Goal: Information Seeking & Learning: Understand process/instructions

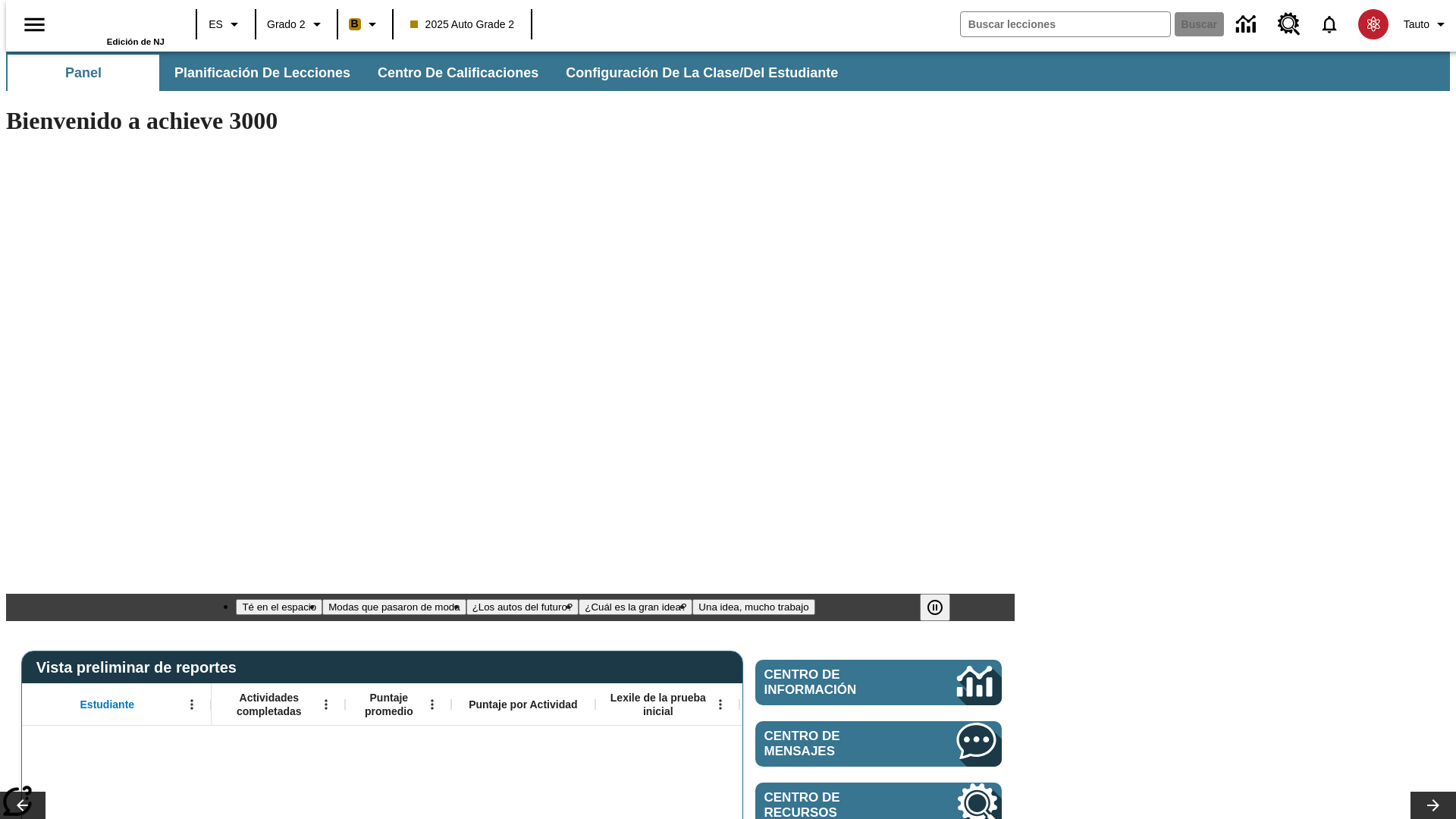
type input "-1"
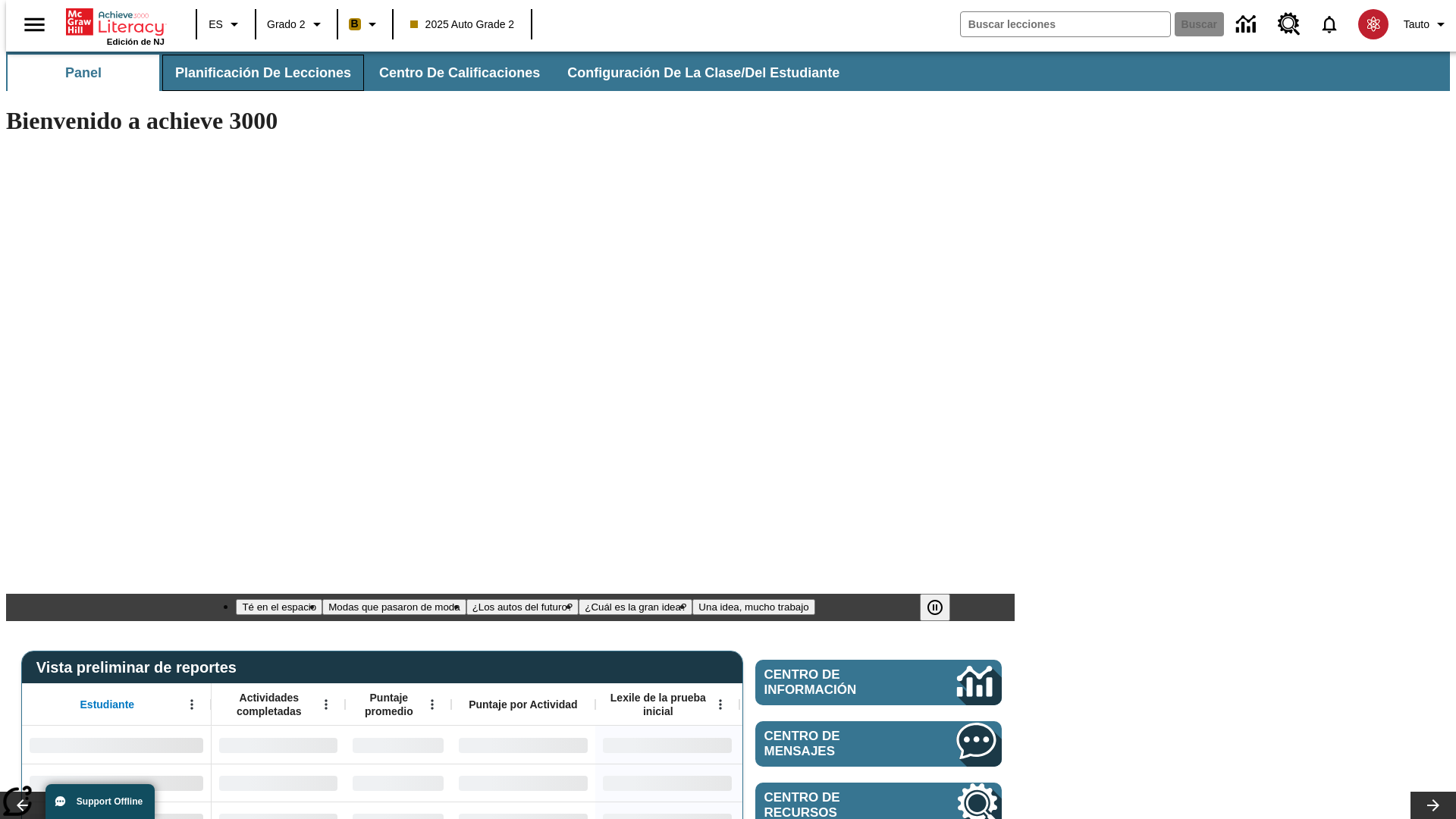
click at [254, 73] on span "Planificación de lecciones" at bounding box center [263, 74] width 176 height 18
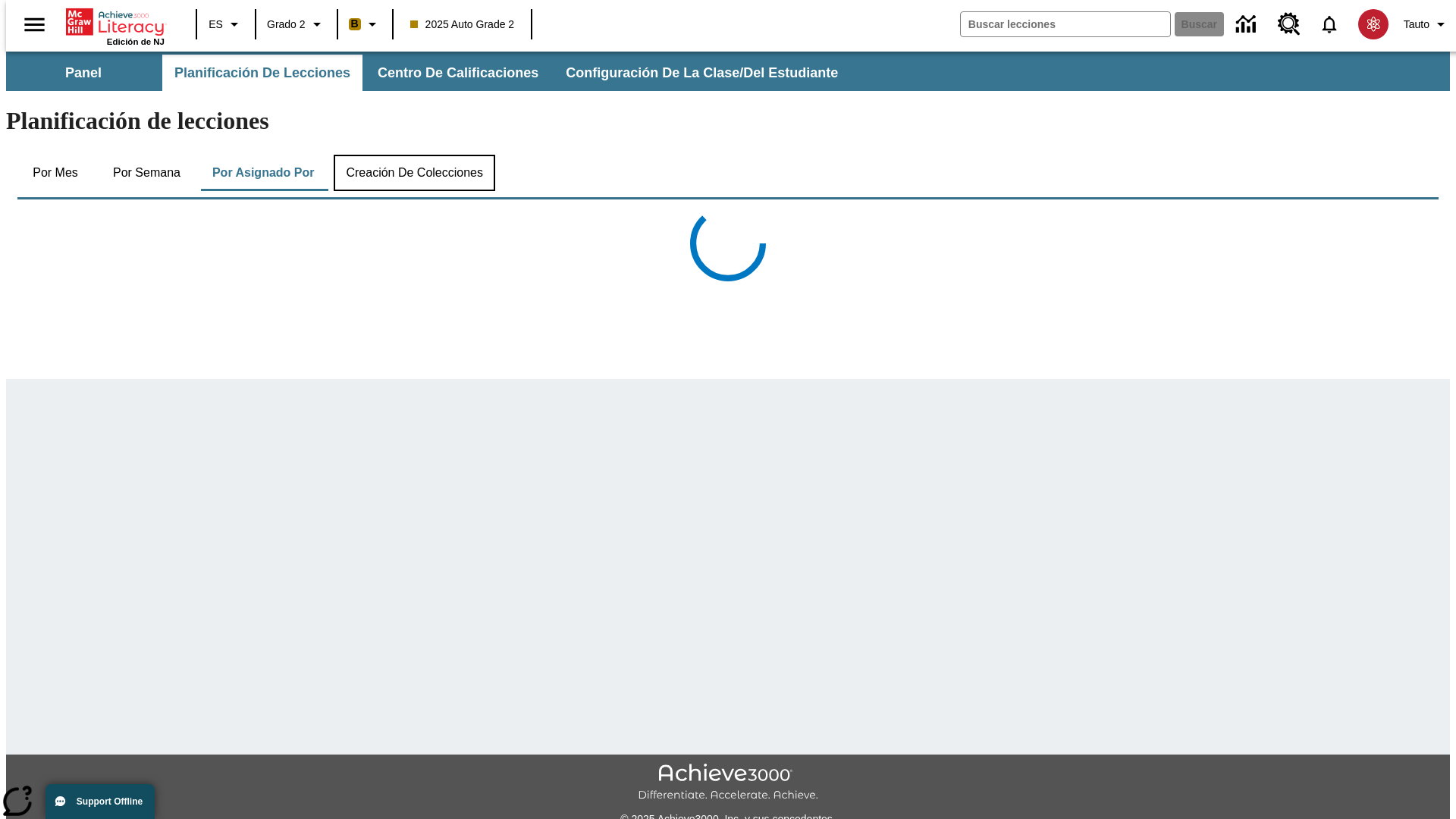
click at [411, 154] on button "Creación de colecciones" at bounding box center [414, 172] width 161 height 37
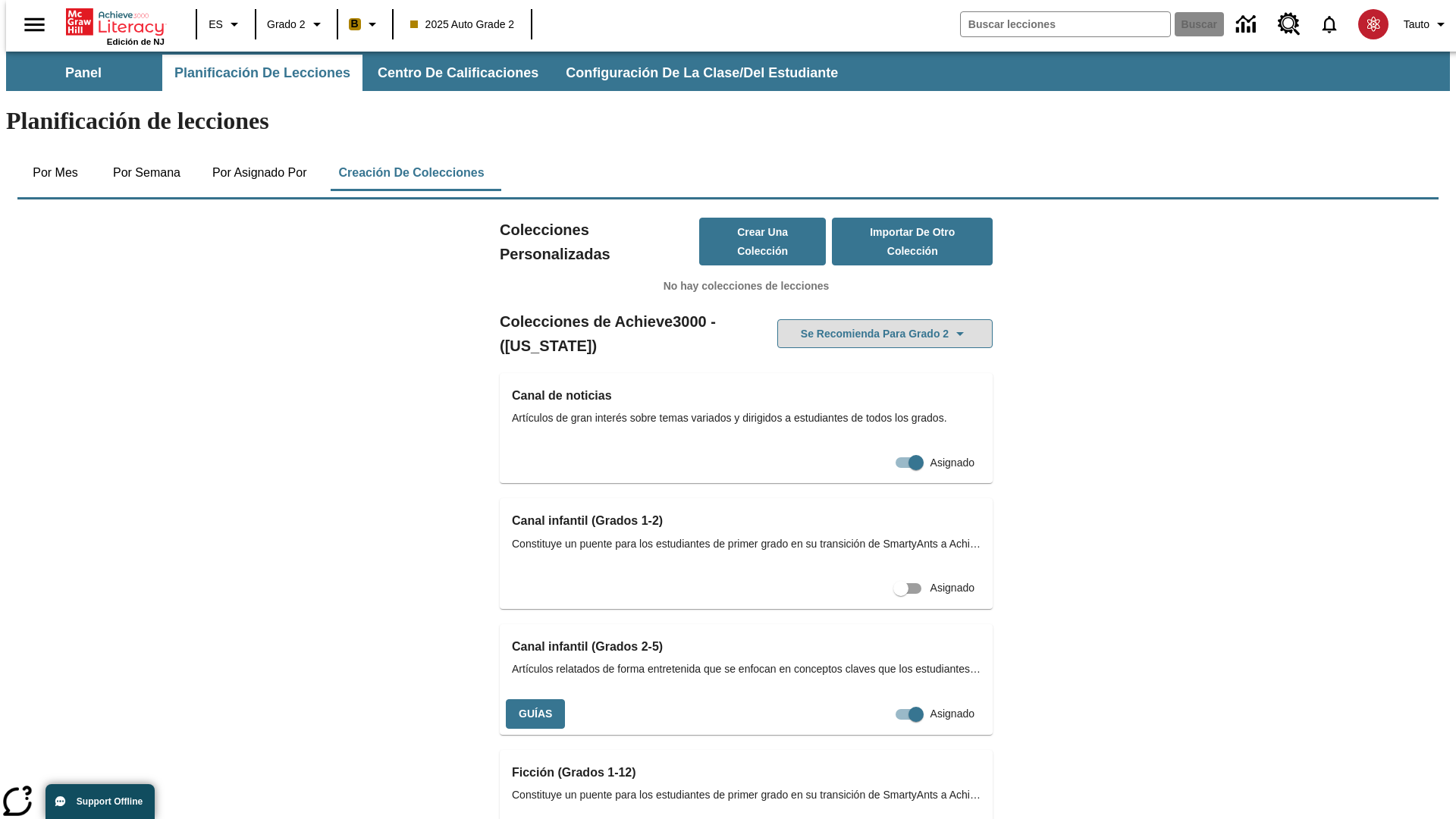
click at [861, 319] on button "Se recomienda para Grado 2" at bounding box center [885, 334] width 215 height 30
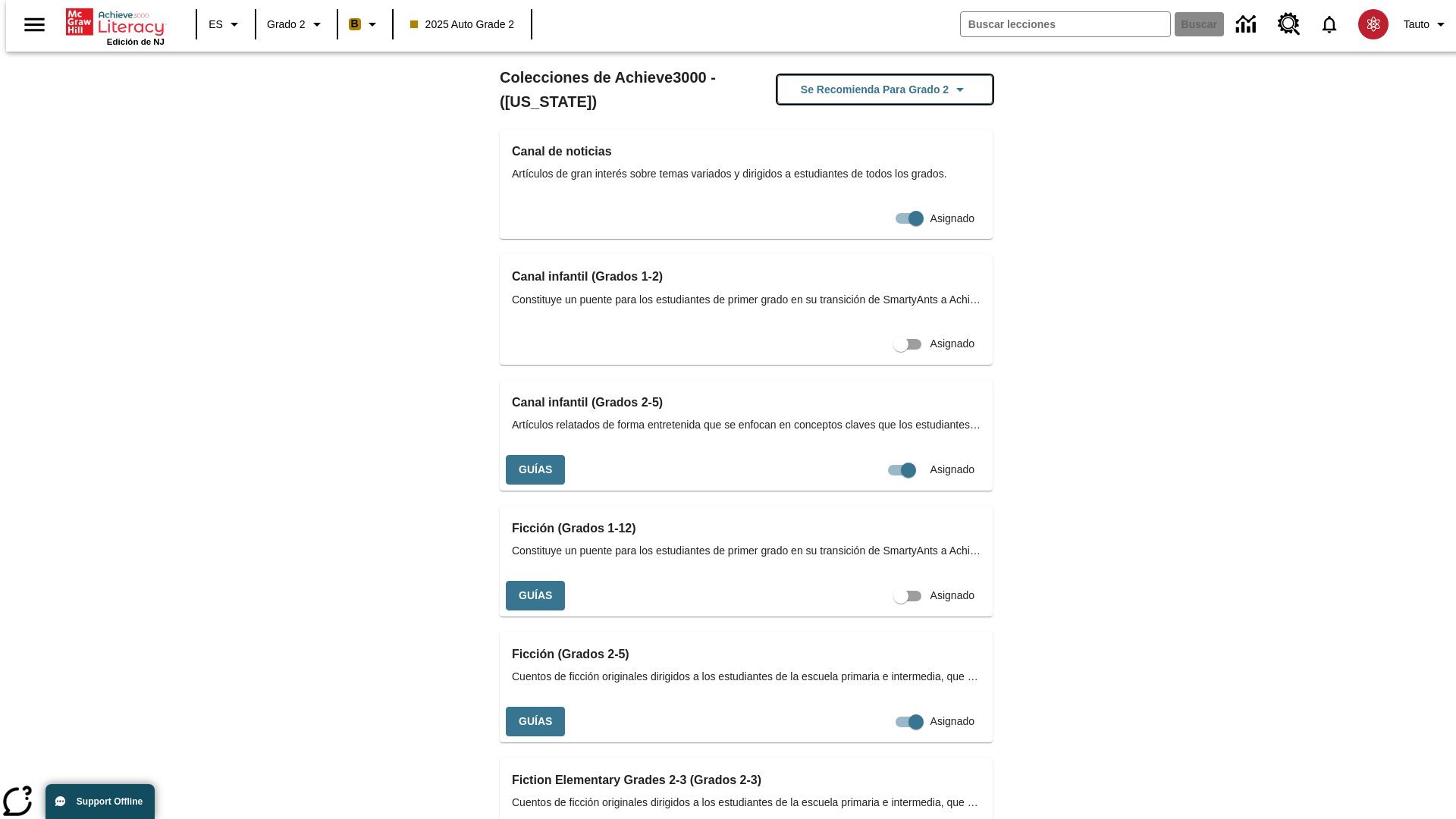
scroll to position [639, 0]
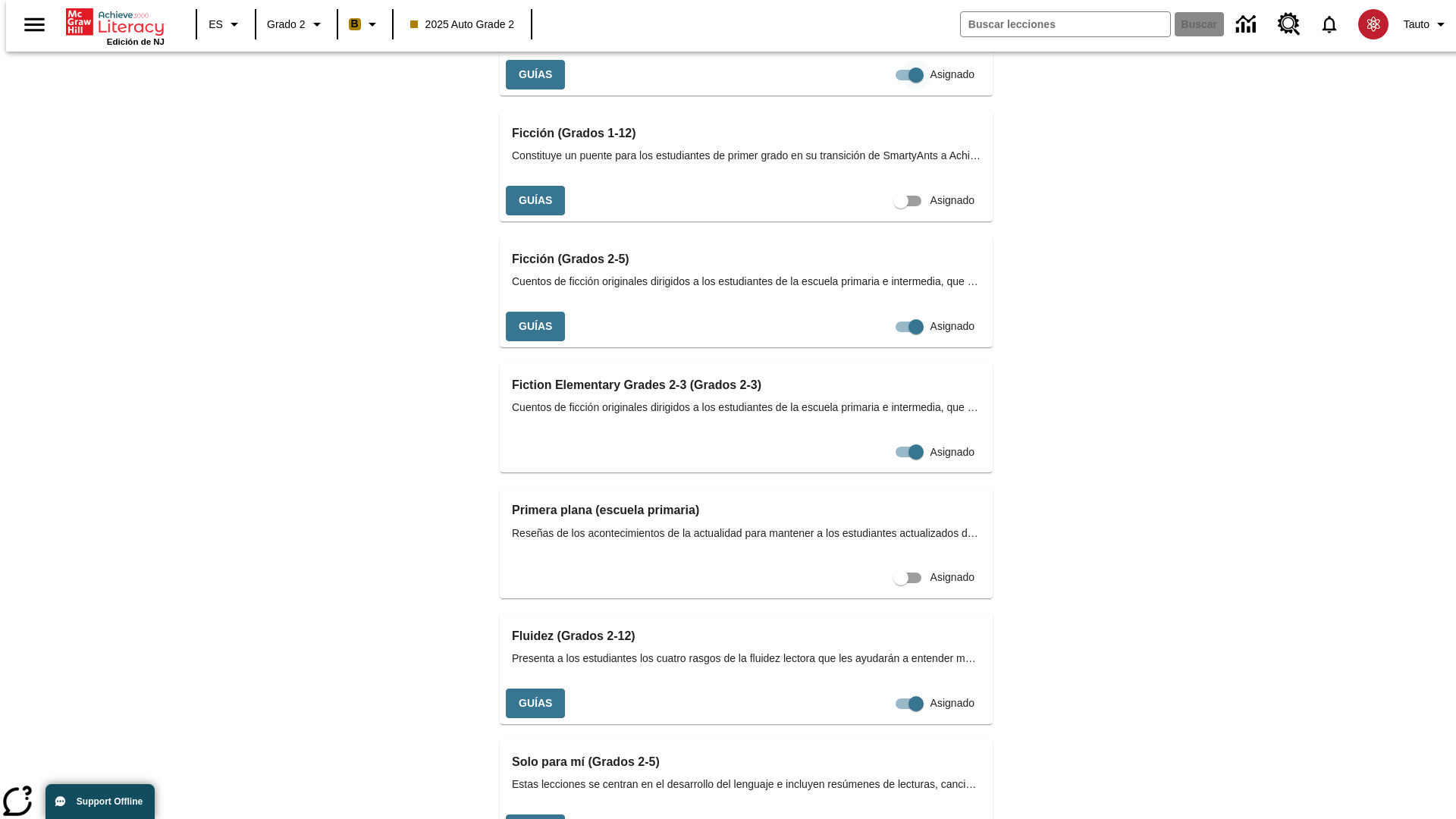
click at [873, 90] on input "Asignado" at bounding box center [916, 75] width 87 height 29
checkbox input "false"
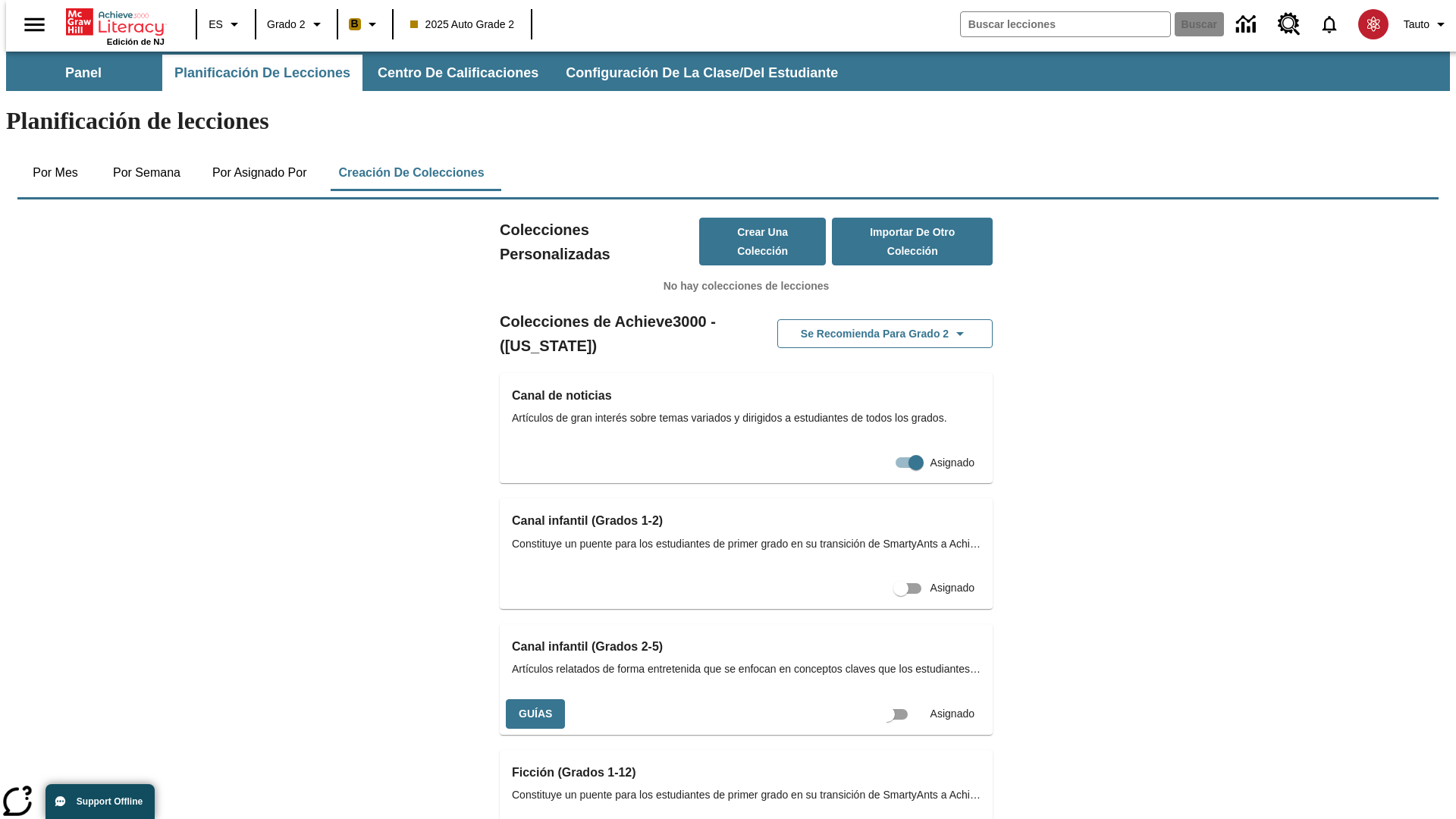
scroll to position [0, 14]
